Goal: Find specific page/section: Find specific page/section

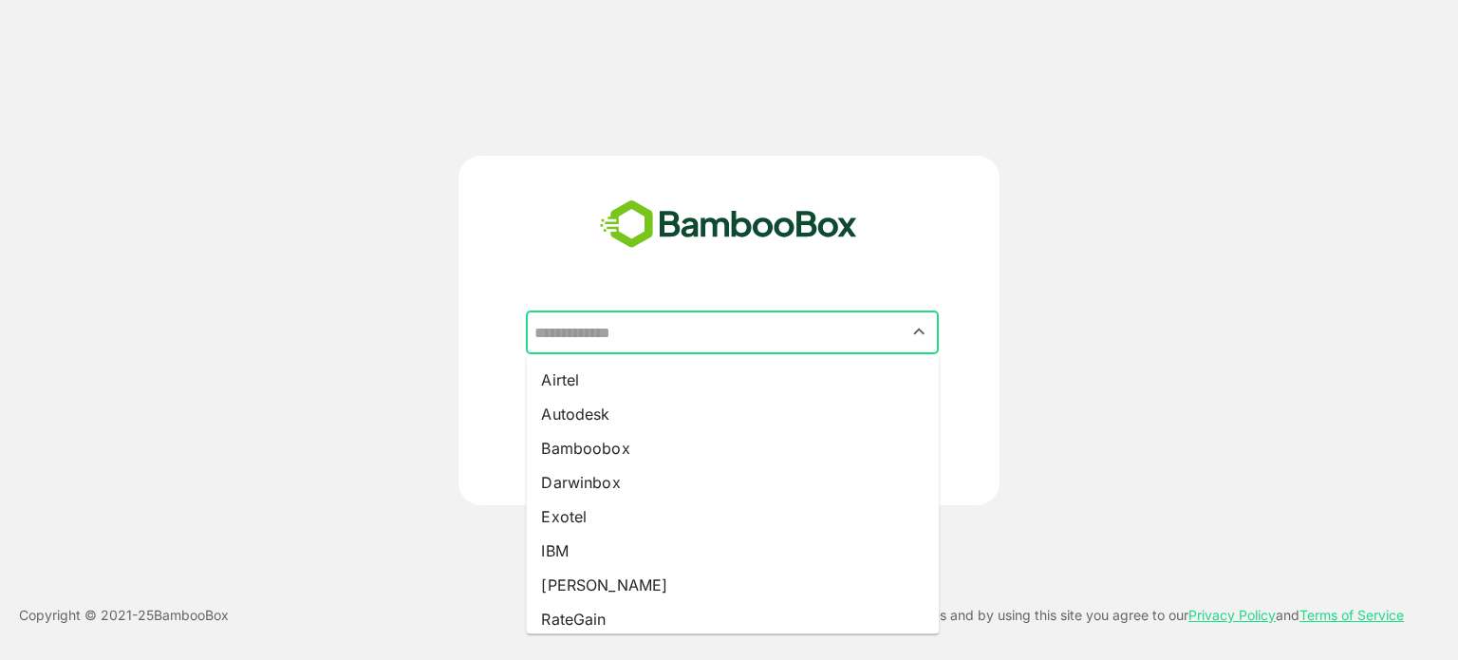
click at [642, 332] on input "text" at bounding box center [732, 332] width 405 height 36
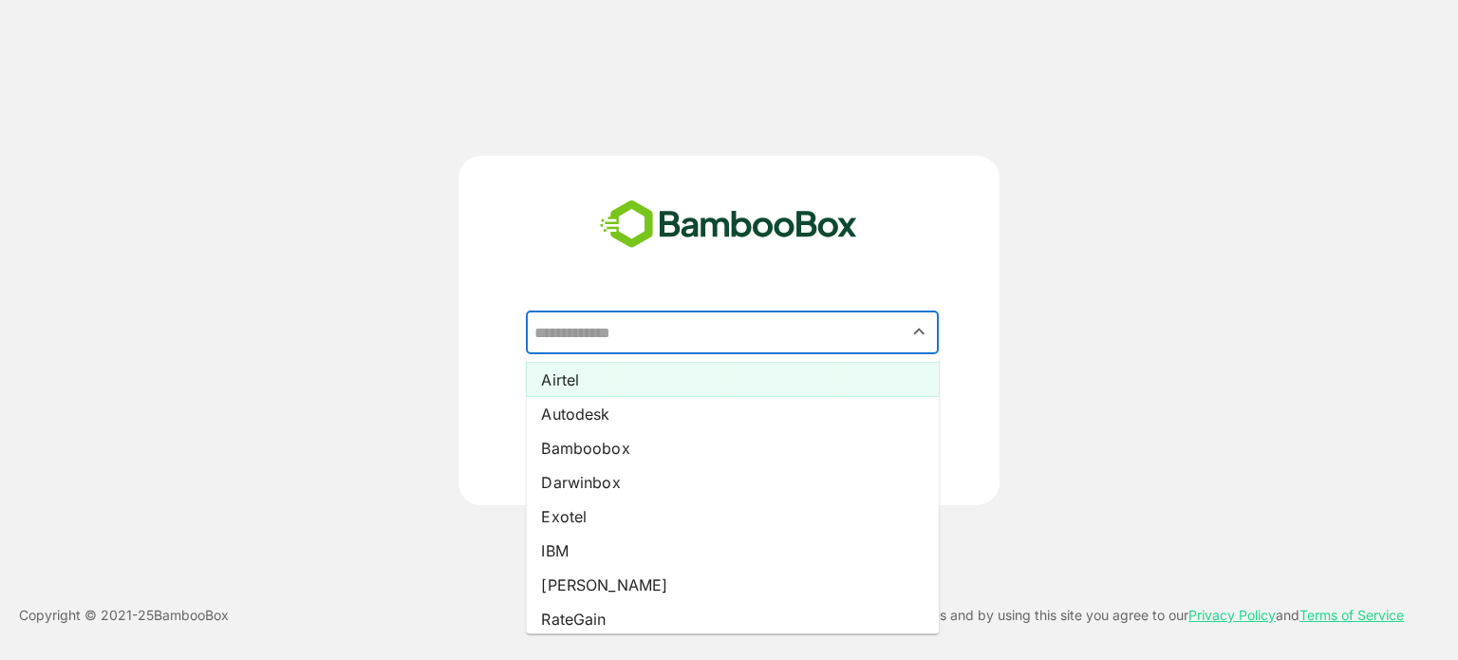
click at [635, 382] on li "Airtel" at bounding box center [732, 380] width 413 height 34
type input "******"
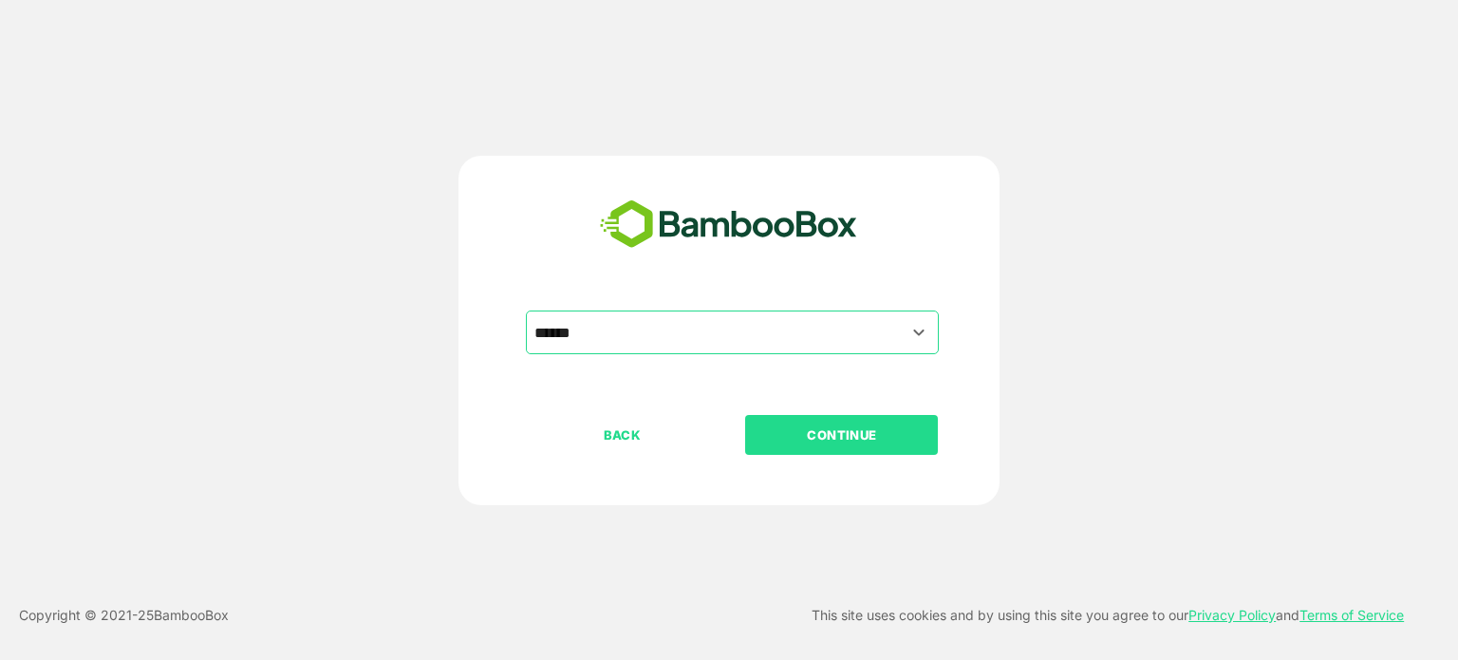
click at [830, 441] on p "CONTINUE" at bounding box center [842, 434] width 190 height 21
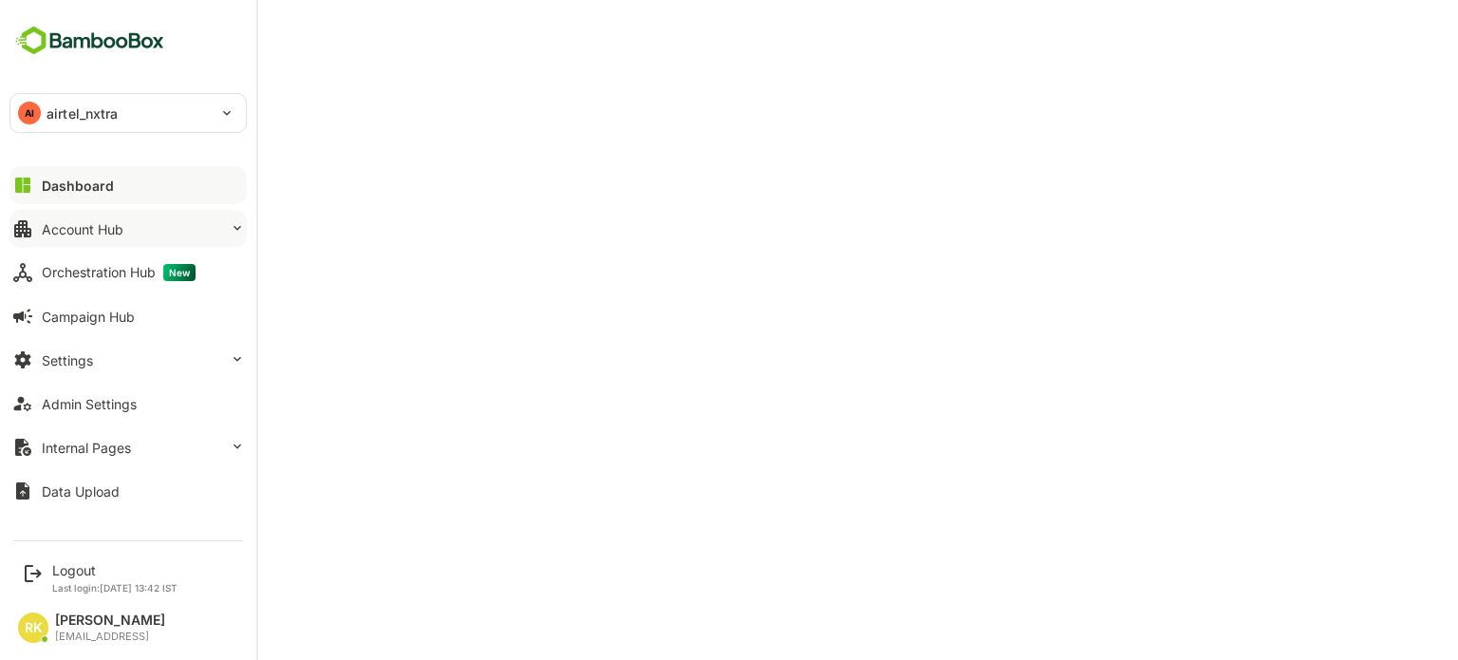
click at [117, 228] on div "Account Hub" at bounding box center [83, 229] width 82 height 16
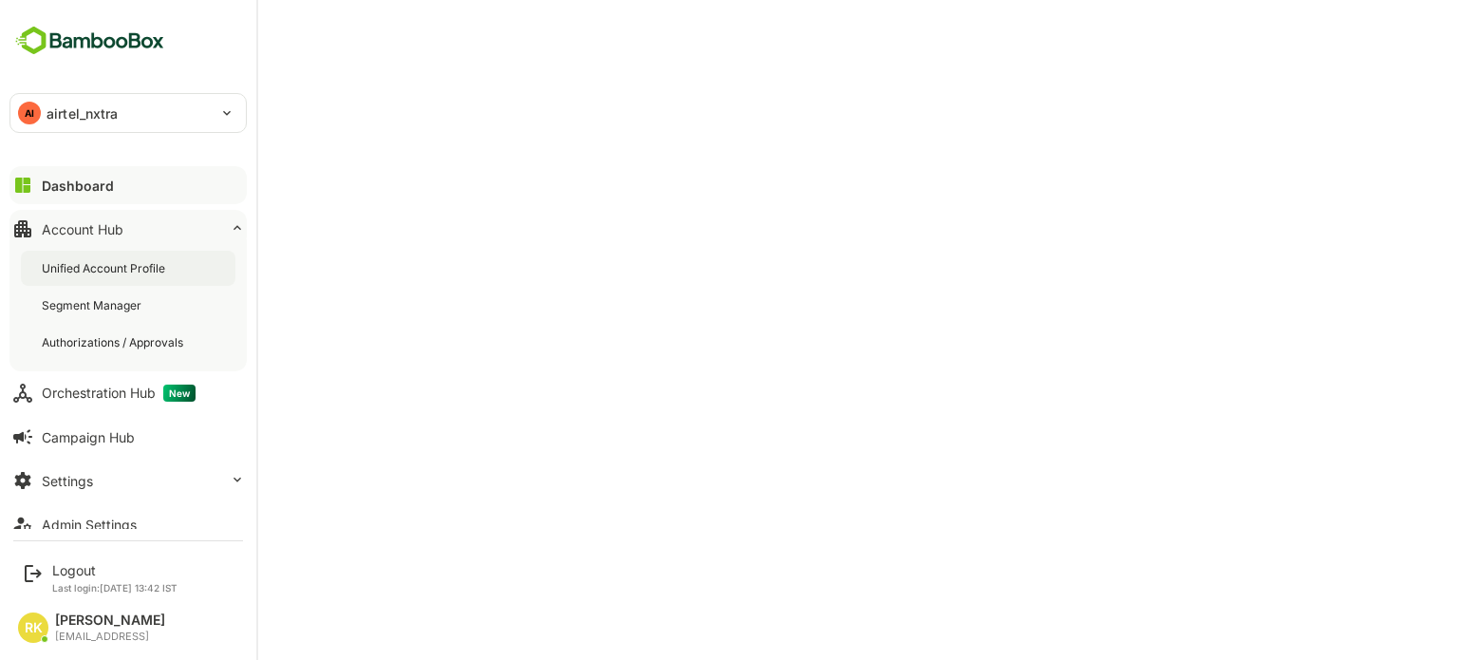
click at [114, 268] on div "Unified Account Profile" at bounding box center [105, 268] width 127 height 16
